Goal: Task Accomplishment & Management: Complete application form

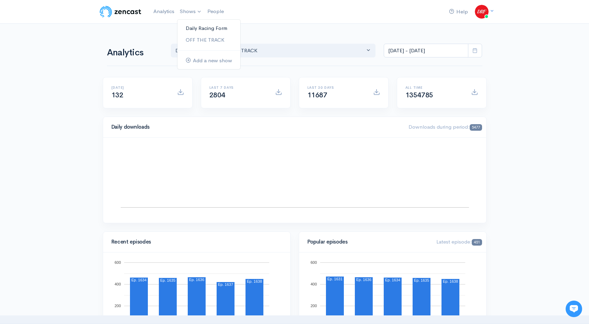
click at [192, 29] on link "Daily Racing Form" at bounding box center [208, 28] width 63 height 12
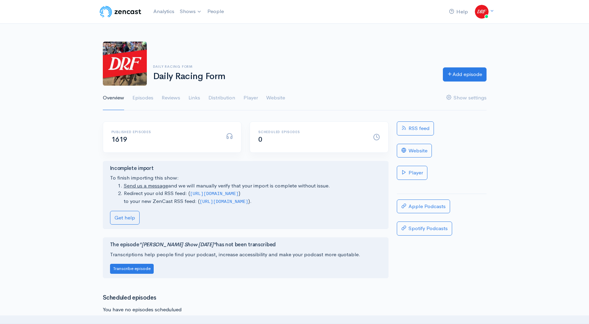
click at [458, 67] on div "Daily Racing Form Daily Racing Form Add episode" at bounding box center [295, 64] width 392 height 44
click at [458, 74] on link "Add episode" at bounding box center [465, 73] width 44 height 14
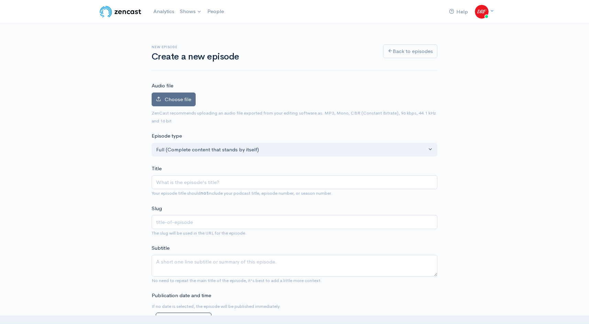
click at [167, 98] on span "Choose file" at bounding box center [178, 99] width 26 height 7
click at [0, 0] on input "Choose file" at bounding box center [0, 0] width 0 height 0
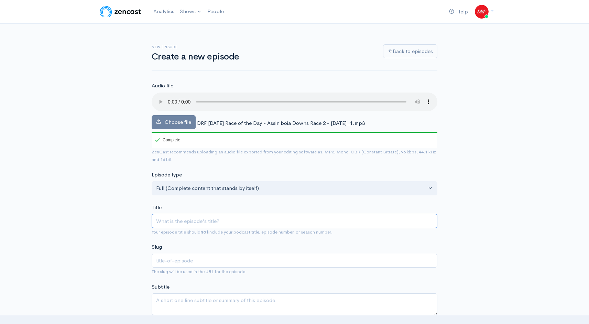
click at [190, 219] on input "Title" at bounding box center [295, 221] width 286 height 14
paste input "DRF [DATE] Race of the Day | Assiniboia Downs Race 2 | [DATE]"
type input "DRF [DATE] Race of the Day | Assiniboia Downs Race 2 | [DATE]"
type input "drf-tuesday-race-of-the-day-assiniboia-downs-race-2-september-2-2025"
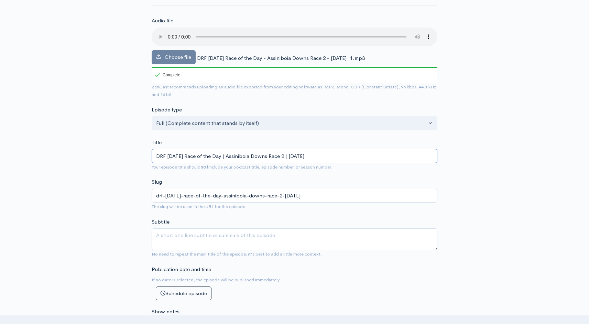
scroll to position [70, 0]
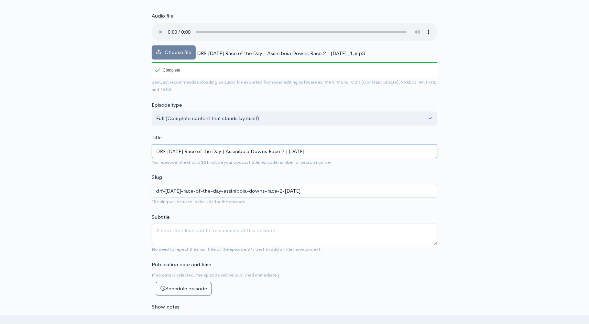
type input "DRF [DATE] Race of the Day | Assiniboia Downs Race 2 | [DATE]"
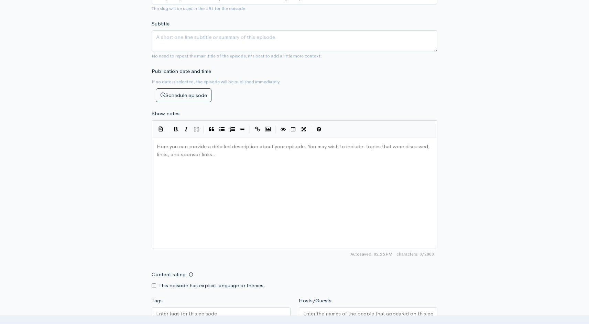
scroll to position [2, 0]
click at [277, 161] on div "Here you can provide a detailed description about your episode. You may wish to…" at bounding box center [302, 201] width 295 height 120
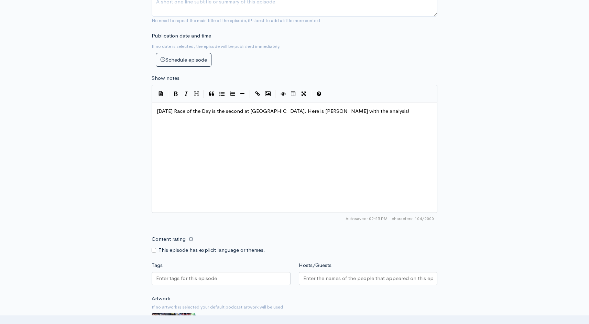
scroll to position [433, 0]
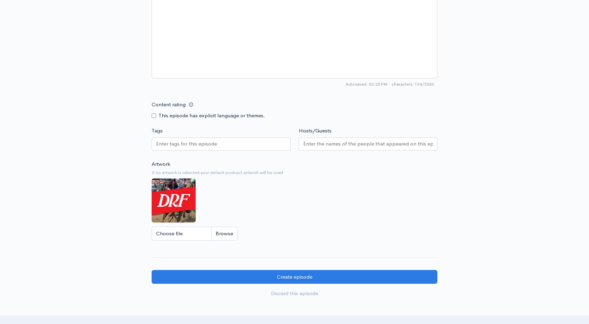
click at [192, 151] on div at bounding box center [221, 144] width 139 height 15
drag, startPoint x: 188, startPoint y: 146, endPoint x: 187, endPoint y: 151, distance: 5.0
click at [188, 146] on input "Tags" at bounding box center [187, 144] width 62 height 8
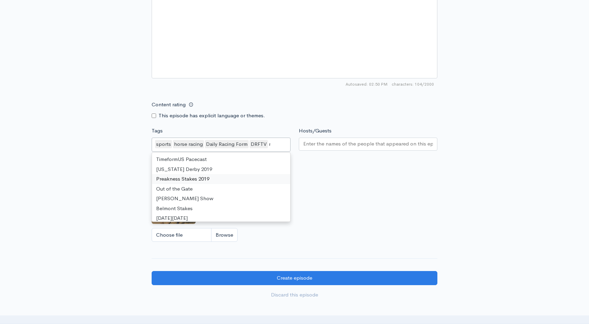
scroll to position [307, 0]
type input "race"
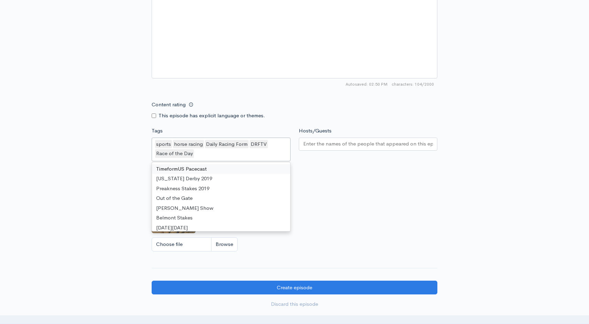
click at [310, 145] on input "Hosts/Guests" at bounding box center [368, 144] width 130 height 8
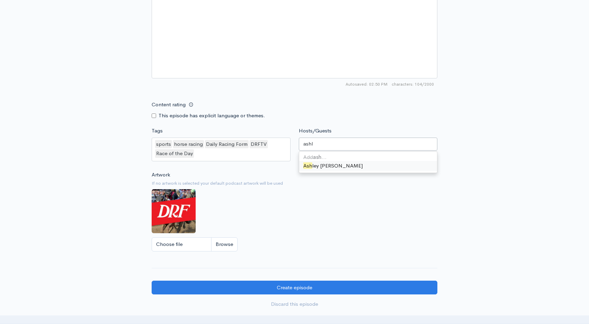
type input "ashle"
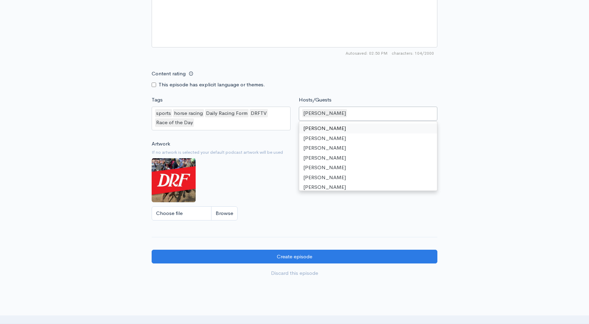
scroll to position [518, 0]
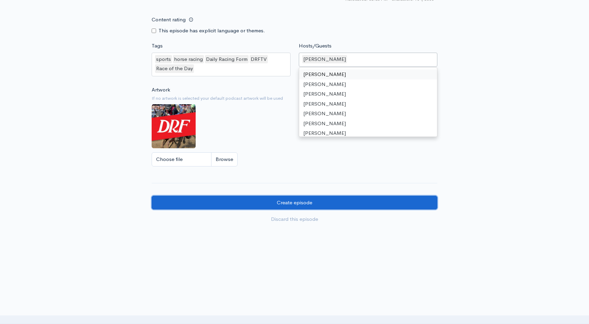
click at [305, 207] on input "Create episode" at bounding box center [295, 203] width 286 height 14
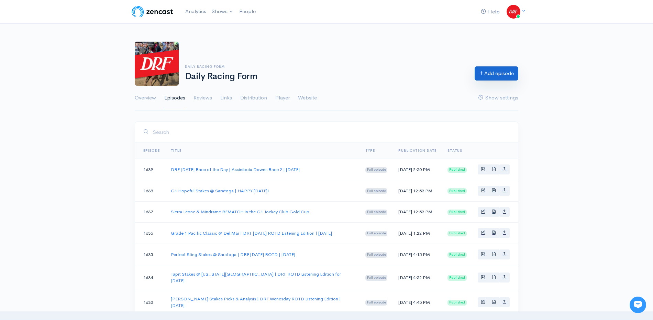
click at [498, 68] on link "Add episode" at bounding box center [497, 73] width 44 height 14
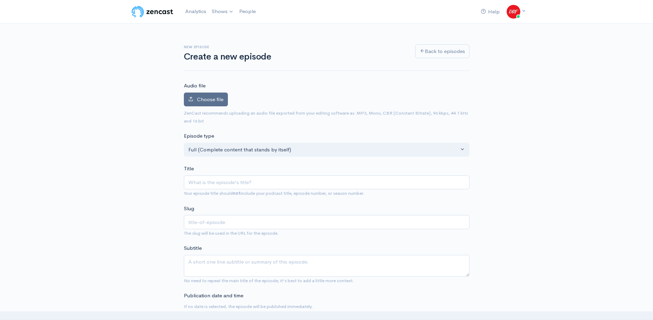
click at [202, 103] on label "Choose file" at bounding box center [206, 99] width 44 height 14
click at [0, 0] on input "Choose file" at bounding box center [0, 0] width 0 height 0
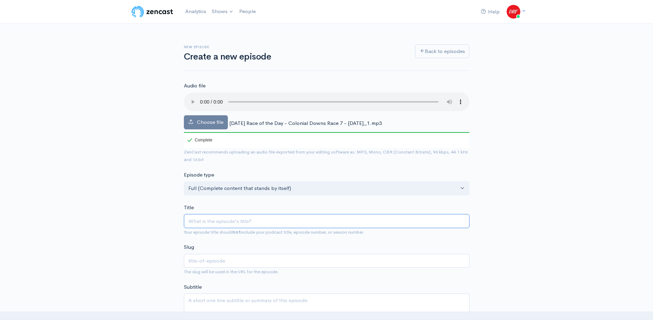
click at [255, 220] on input "Title" at bounding box center [327, 221] width 286 height 14
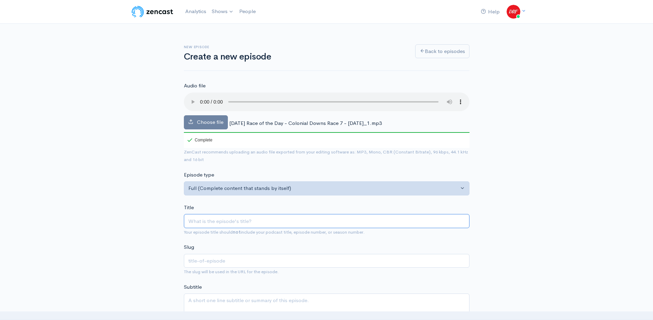
paste input "Colonial Downs Race 7 [DATE] | DRF ROTD for [DATE]"
type input "Colonial Downs Race 7 [DATE] | DRF ROTD for [DATE]"
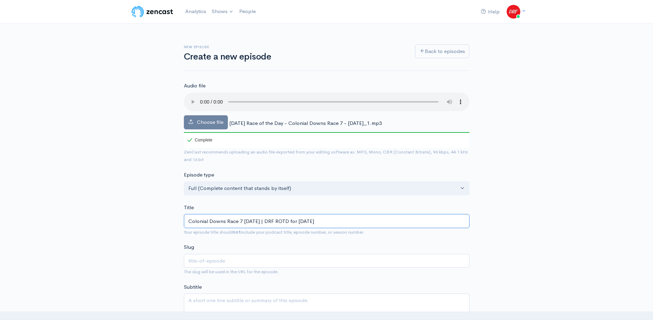
type input "colonial-downs-race-7-on-wednesday-drf-rotd-for-september-3-2025"
type input "Colonial Downs Race 7 [DATE] | DRF ROTD for [DATE]"
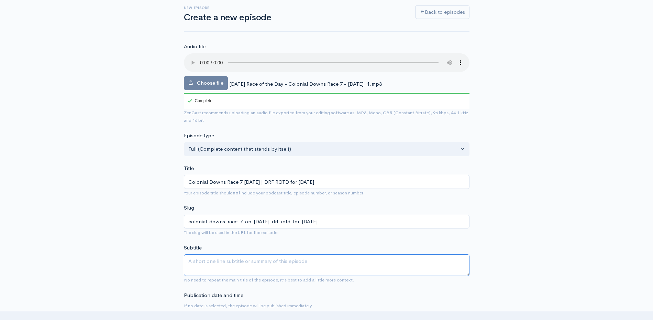
click at [203, 266] on textarea "Subtitle" at bounding box center [327, 265] width 286 height 22
paste textarea "Wednesday's Race of the Day is the seventh at Colonial Downs. David Aragona and…"
type textarea "Wednesday's Race of the Day is the seventh at Colonial Downs. David Aragona and…"
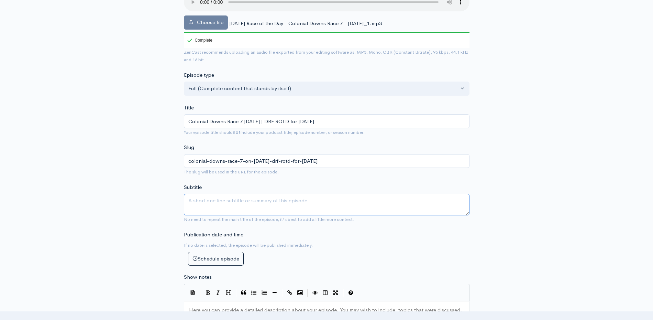
scroll to position [111, 0]
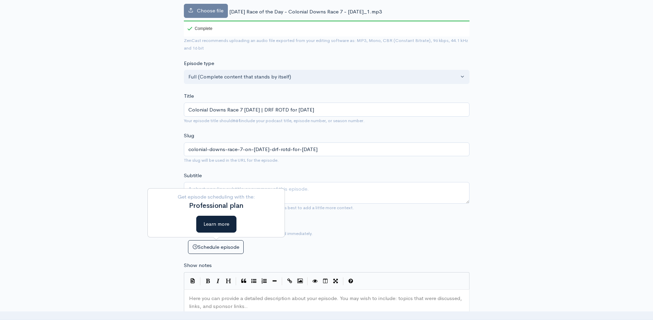
click at [207, 301] on pre "​" at bounding box center [327, 298] width 278 height 8
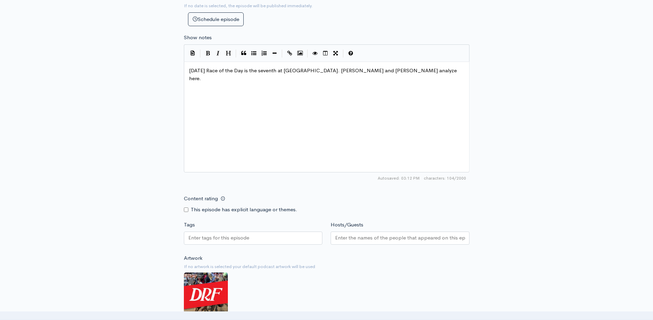
scroll to position [383, 0]
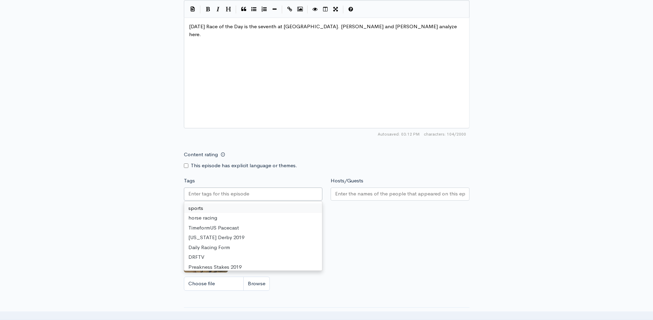
click at [237, 192] on input "Tags" at bounding box center [219, 194] width 62 height 8
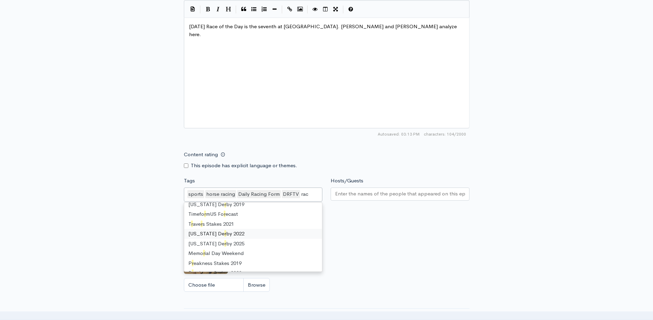
type input "race"
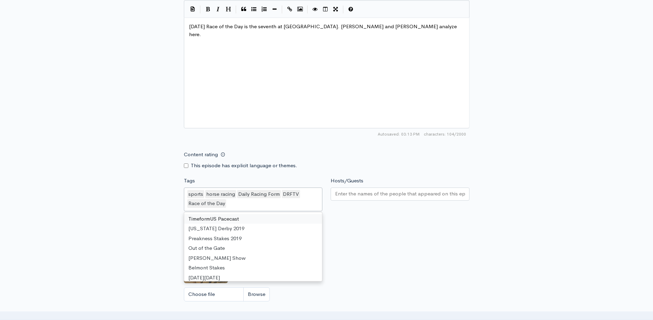
click at [395, 196] on input "Hosts/Guests" at bounding box center [400, 194] width 130 height 8
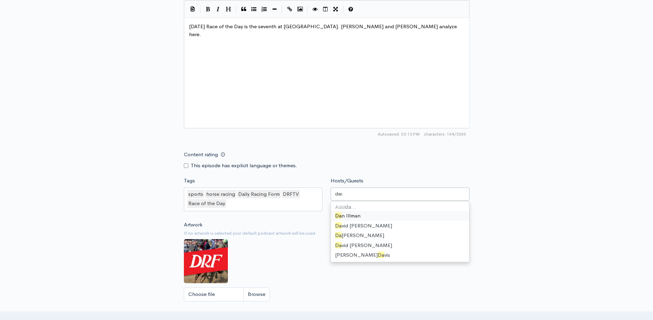
type input "[PERSON_NAME]"
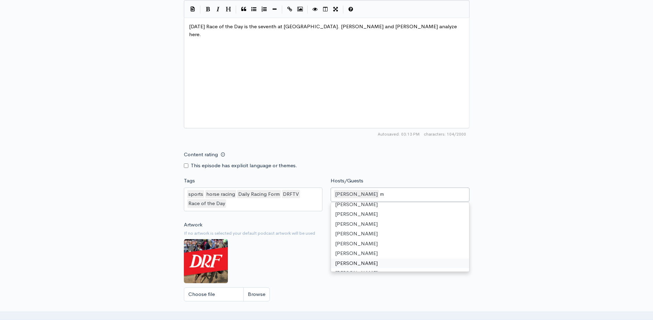
scroll to position [9, 0]
type input "[PERSON_NAME]"
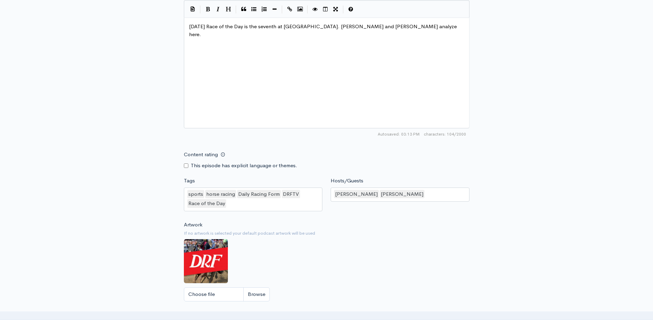
click at [502, 142] on div "New episode Create a new episode Back to episodes Audio file Choose file Wednes…" at bounding box center [327, 5] width 392 height 728
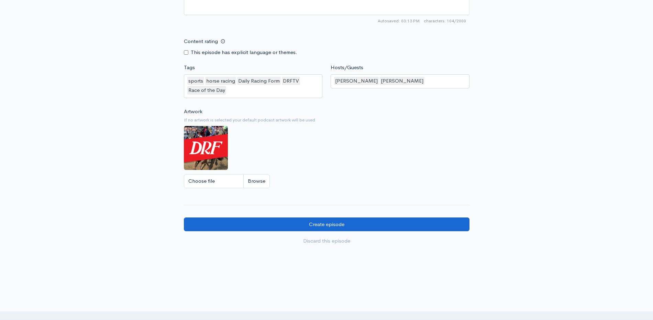
scroll to position [522, 0]
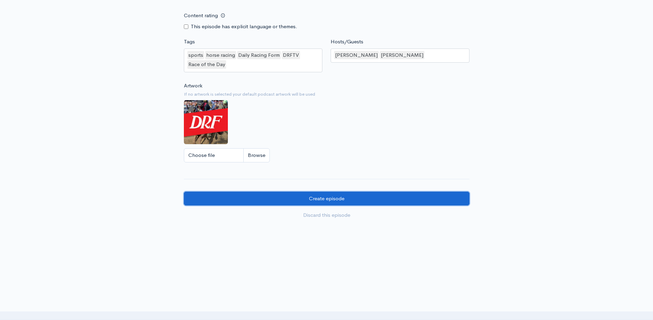
click at [370, 194] on input "Create episode" at bounding box center [327, 198] width 286 height 14
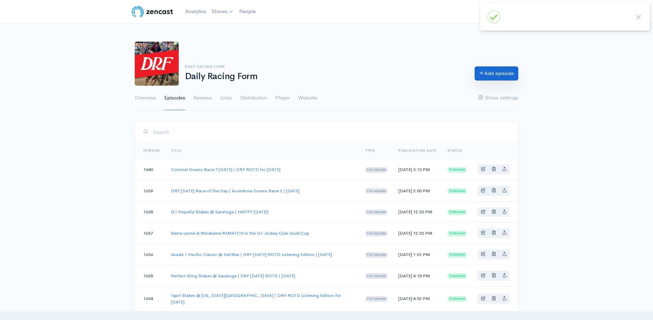
click at [514, 76] on link "Add episode" at bounding box center [497, 73] width 44 height 14
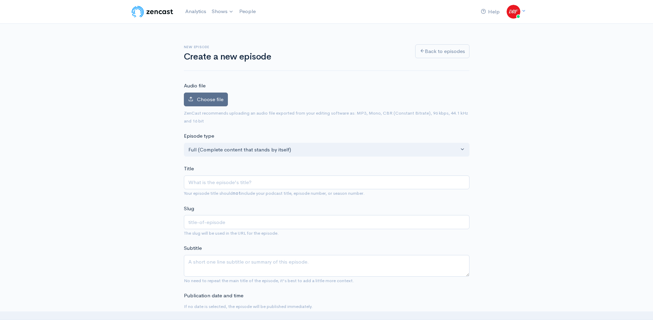
click at [201, 99] on span "Choose file" at bounding box center [210, 99] width 26 height 7
click at [0, 0] on input "Choose file" at bounding box center [0, 0] width 0 height 0
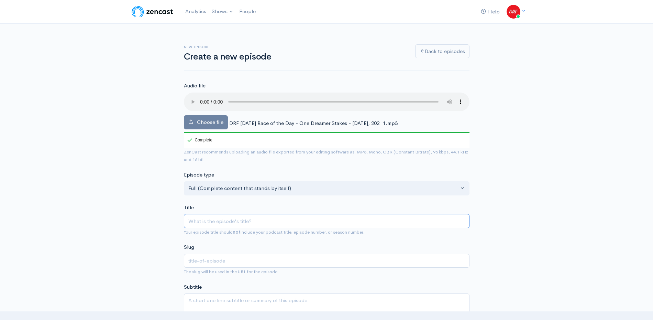
click at [285, 219] on input "Title" at bounding box center [327, 221] width 286 height 14
paste input "One Dreamer Stakes @ [US_STATE][GEOGRAPHIC_DATA] | DRF [DATE] ROTD"
type input "One Dreamer Stakes @ [US_STATE][GEOGRAPHIC_DATA] | DRF [DATE] ROTD"
type input "one-dreamer-stakes-kentucky-downs-drf-thursday-rotd"
type input "One Dreamer Stakes @ [US_STATE][GEOGRAPHIC_DATA] | DRF [DATE] ROTD"
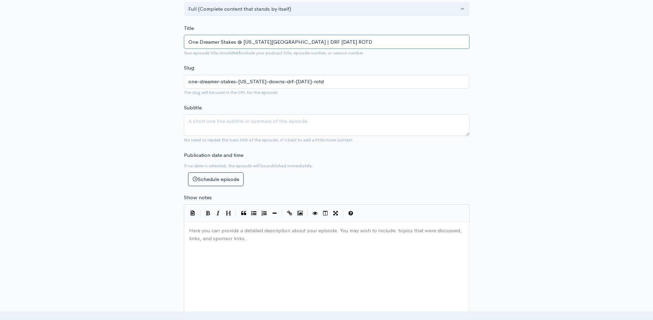
scroll to position [185, 0]
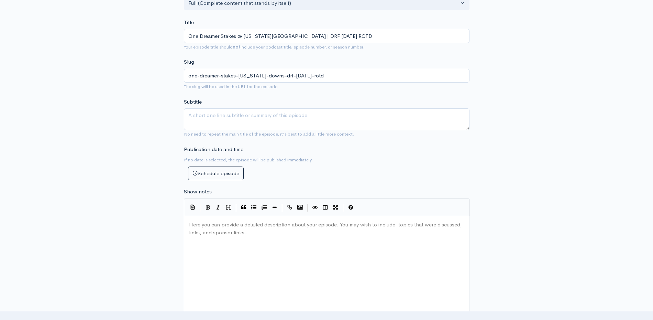
click at [261, 236] on div "Here you can provide a detailed description about your episode. You may wish to…" at bounding box center [335, 279] width 295 height 120
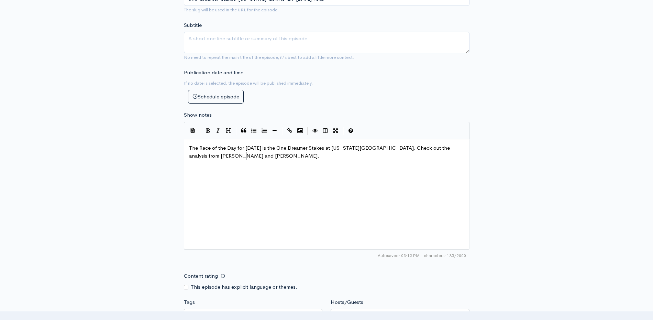
scroll to position [333, 0]
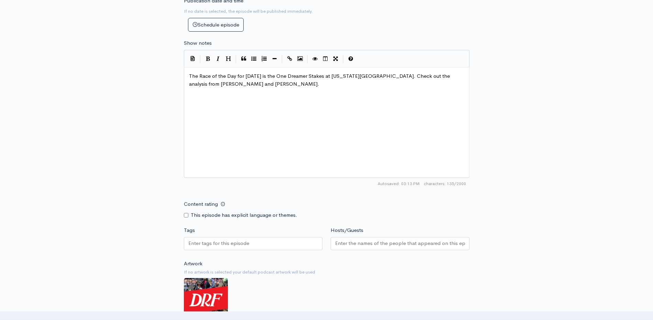
click at [265, 246] on div at bounding box center [253, 243] width 139 height 13
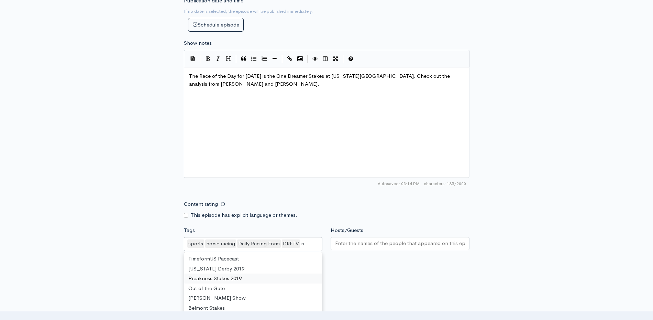
scroll to position [307, 0]
type input "race"
click at [383, 237] on div at bounding box center [400, 243] width 139 height 13
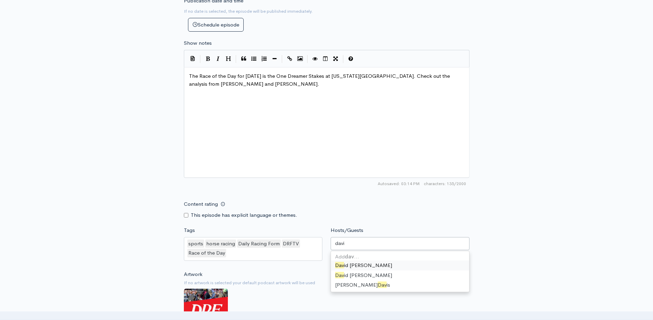
type input "david"
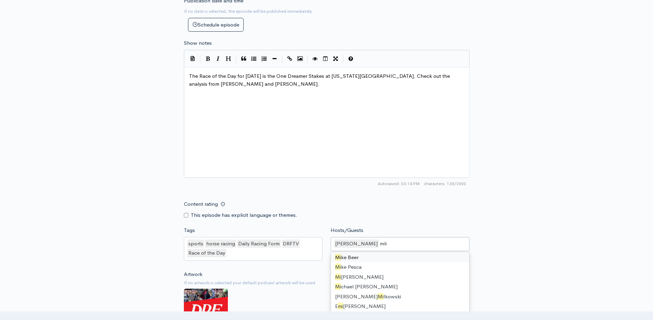
type input "mike"
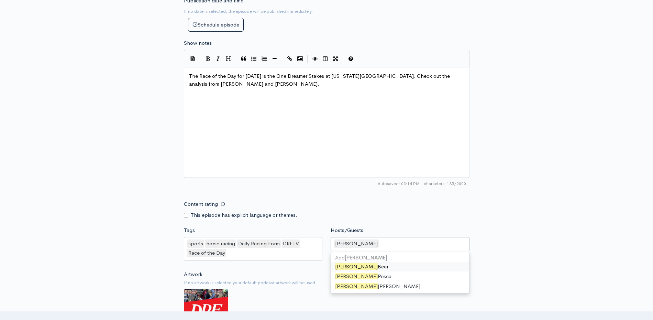
scroll to position [15, 0]
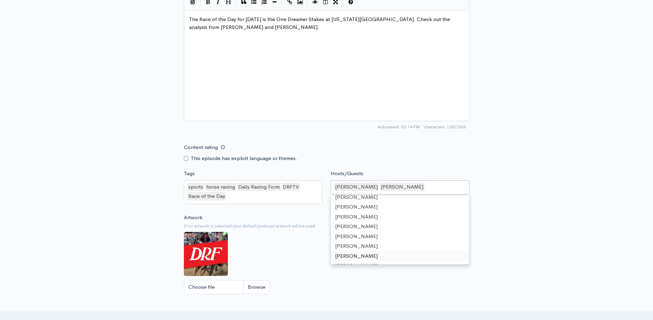
click at [275, 292] on div "Choose file" at bounding box center [327, 287] width 286 height 14
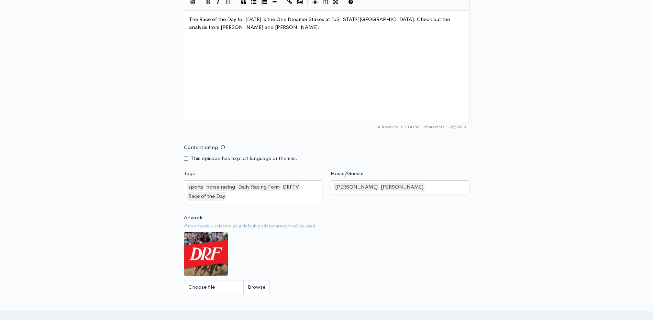
scroll to position [522, 0]
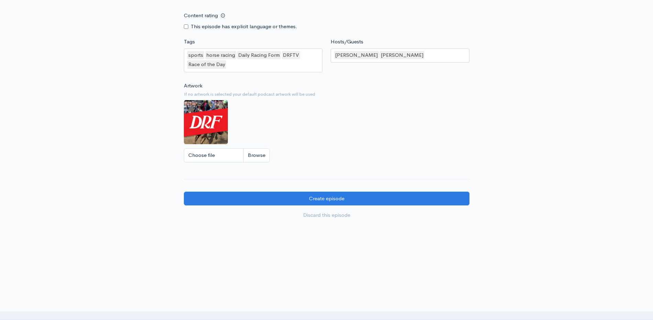
drag, startPoint x: 298, startPoint y: 183, endPoint x: 298, endPoint y: 188, distance: 4.8
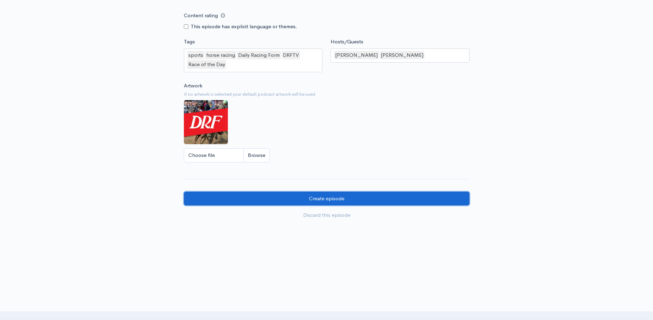
click at [299, 193] on input "Create episode" at bounding box center [327, 198] width 286 height 14
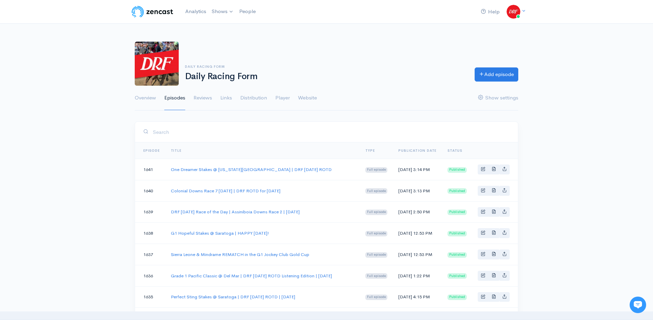
click at [507, 84] on div "Daily Racing Form Daily Racing Form Add episode" at bounding box center [327, 64] width 392 height 44
click at [508, 73] on link "Add episode" at bounding box center [497, 73] width 44 height 14
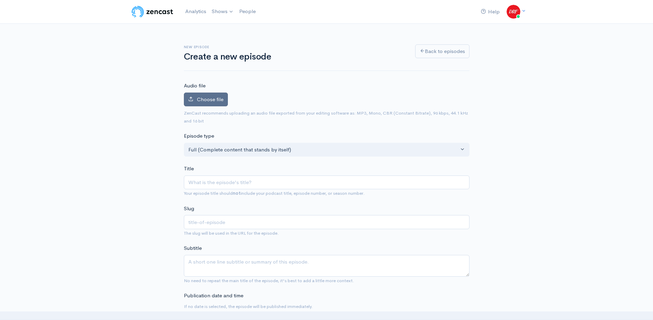
click at [214, 102] on span "Choose file" at bounding box center [210, 99] width 26 height 7
click at [0, 0] on input "Choose file" at bounding box center [0, 0] width 0 height 0
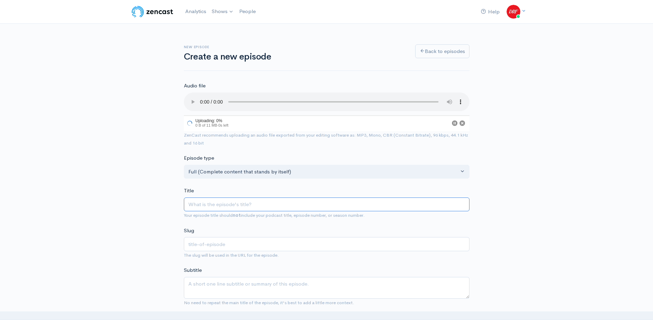
click at [253, 204] on input "Title" at bounding box center [327, 204] width 286 height 14
paste input "I'm Smokin @ Del Mar 💨 | DRF [DATE] ROTD"
type input "I'm Smokin @ Del Mar 💨 | DRF [DATE] ROTD"
type input "im-smokin-del-mar-drf-friday-rotd"
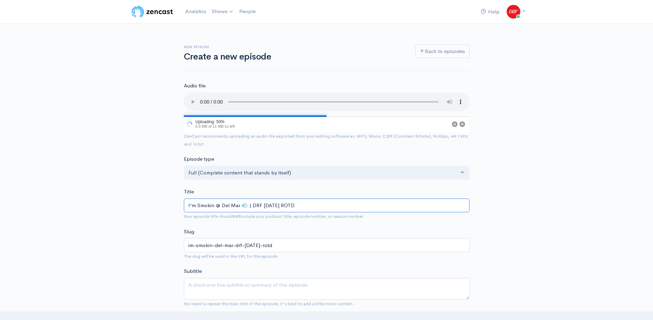
type input "I'm Smokin @ Del Mar 💨 | DRF [DATE] ROTD"
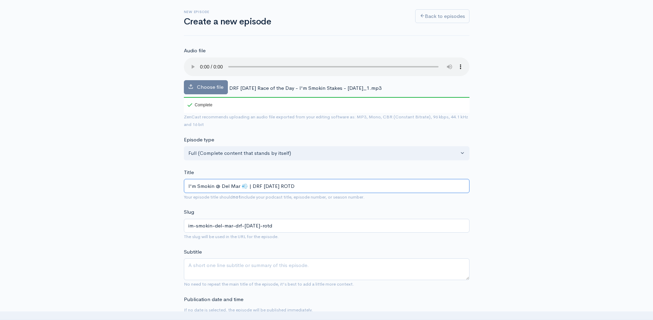
scroll to position [221, 0]
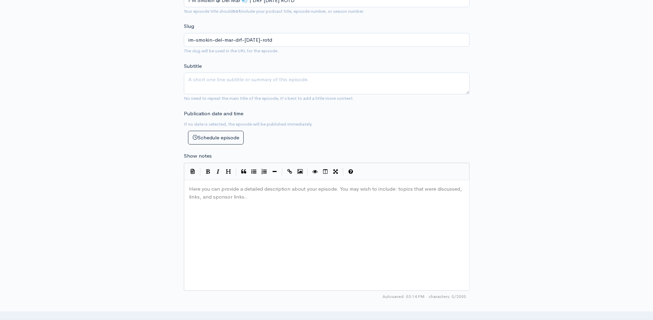
click at [285, 208] on div "Here you can provide a detailed description about your episode. You may wish to…" at bounding box center [335, 244] width 295 height 120
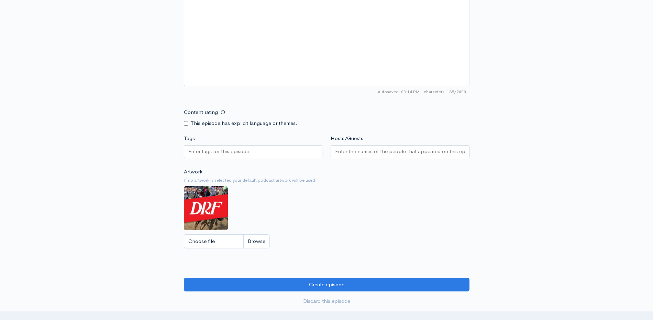
scroll to position [495, 0]
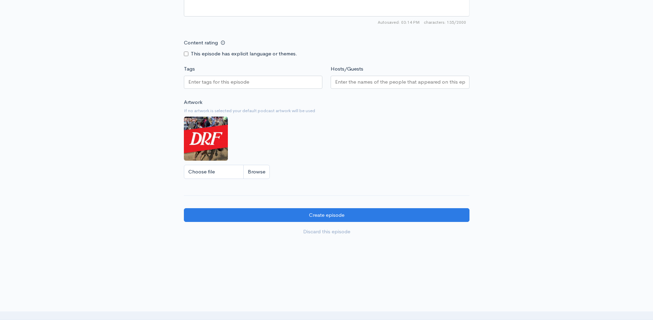
click at [253, 85] on div at bounding box center [253, 82] width 139 height 13
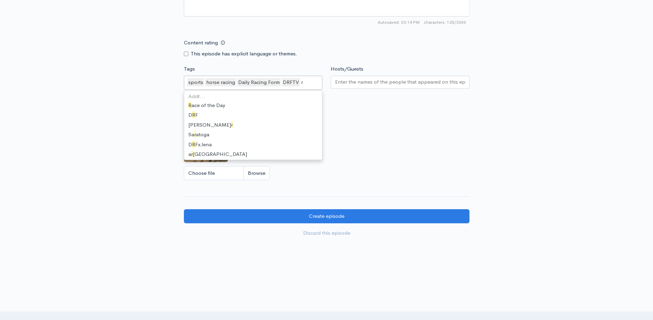
scroll to position [307, 0]
type input "race"
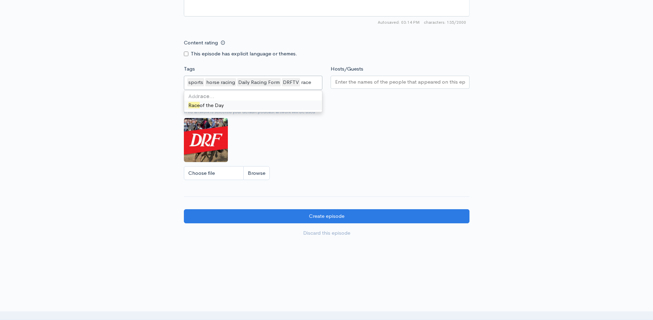
scroll to position [0, 0]
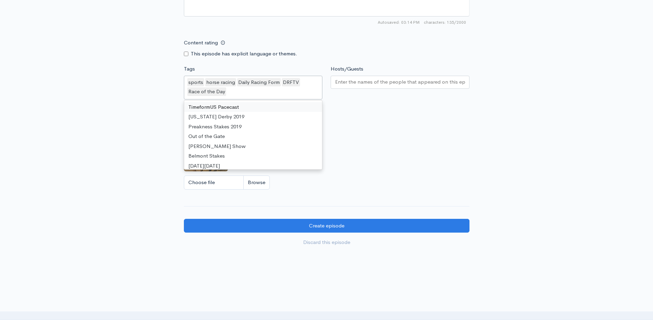
click at [379, 82] on input "Hosts/Guests" at bounding box center [400, 82] width 130 height 8
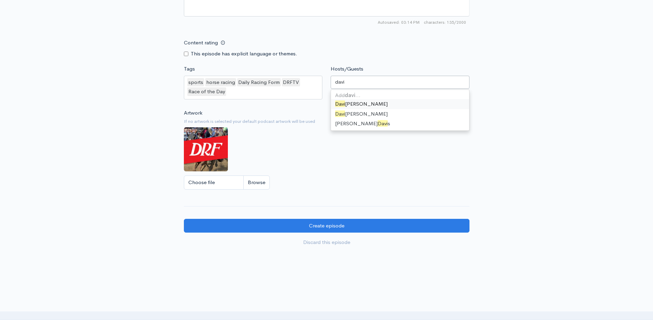
type input "david"
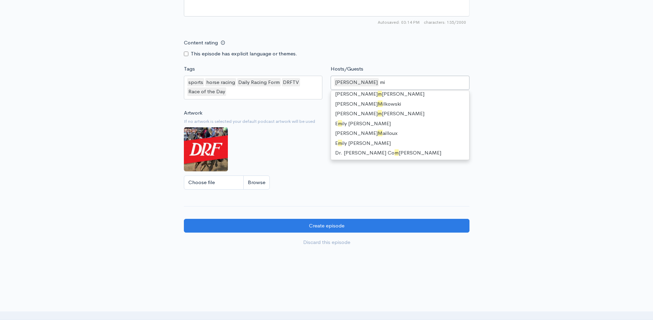
scroll to position [9, 0]
type input "mike"
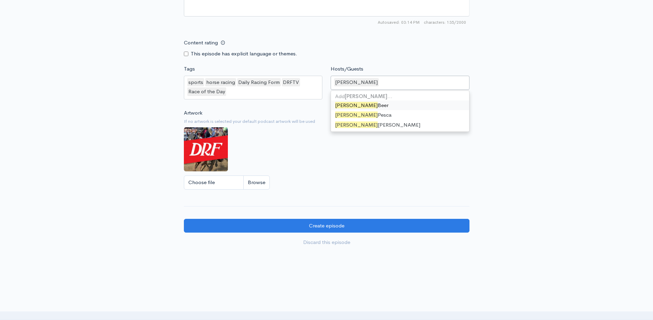
scroll to position [15, 0]
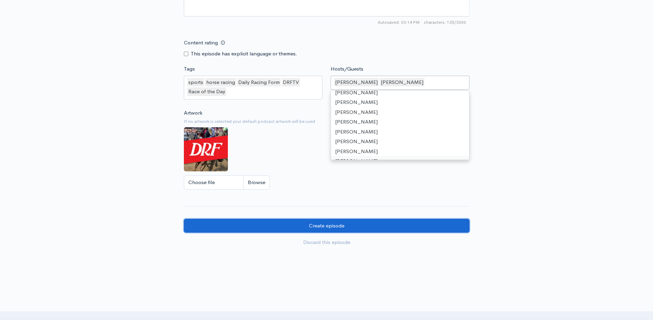
click at [377, 228] on input "Create episode" at bounding box center [327, 226] width 286 height 14
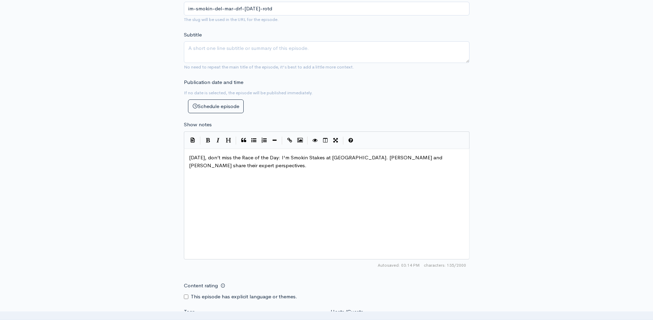
scroll to position [0, 0]
